Goal: Find specific page/section: Find specific page/section

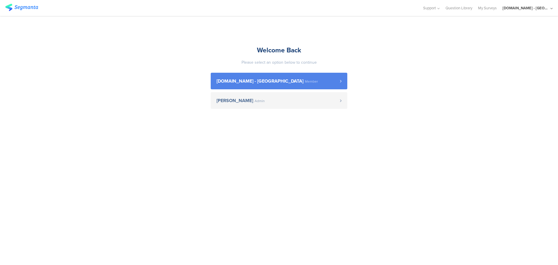
click at [290, 82] on span "[DOMAIN_NAME] - [GEOGRAPHIC_DATA] Member" at bounding box center [277, 81] width 123 height 5
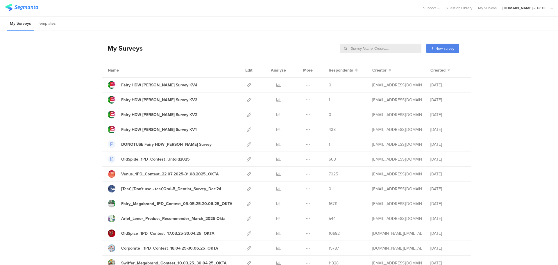
click at [392, 48] on input "text" at bounding box center [380, 49] width 81 height 10
type input "fairy hta"
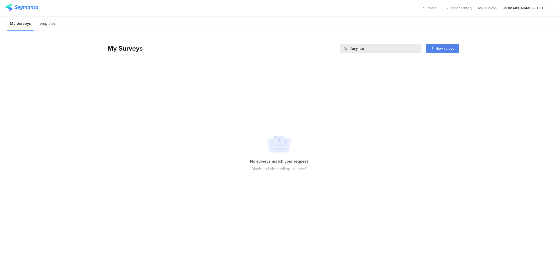
click at [366, 49] on input "fairy hta" at bounding box center [380, 49] width 81 height 10
click at [358, 49] on input "fairy hta" at bounding box center [380, 49] width 81 height 10
drag, startPoint x: 368, startPoint y: 48, endPoint x: 310, endPoint y: 44, distance: 58.2
click at [310, 44] on div "My Surveys fairy hta fairy hta New survey Start from scratch Choose from templa…" at bounding box center [280, 48] width 357 height 23
type input "hta"
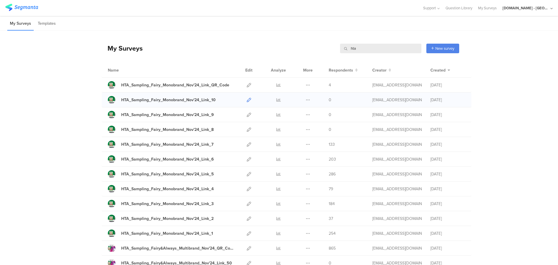
click at [247, 99] on icon at bounding box center [249, 100] width 4 height 4
